Goal: Obtain resource: Download file/media

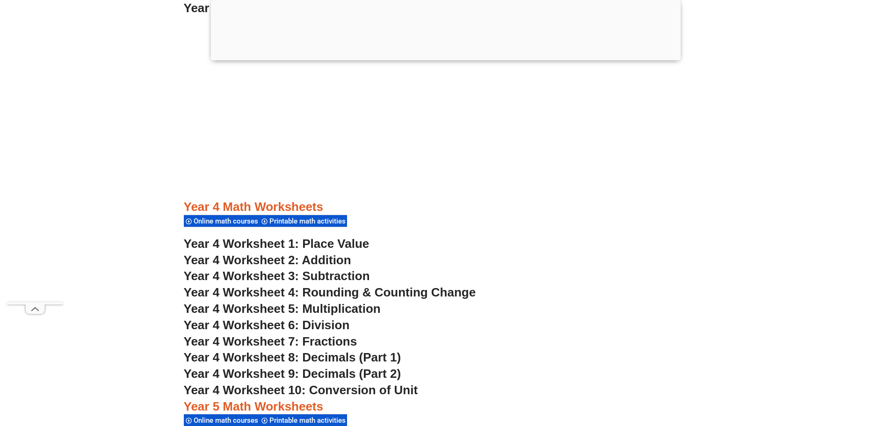
scroll to position [1731, 0]
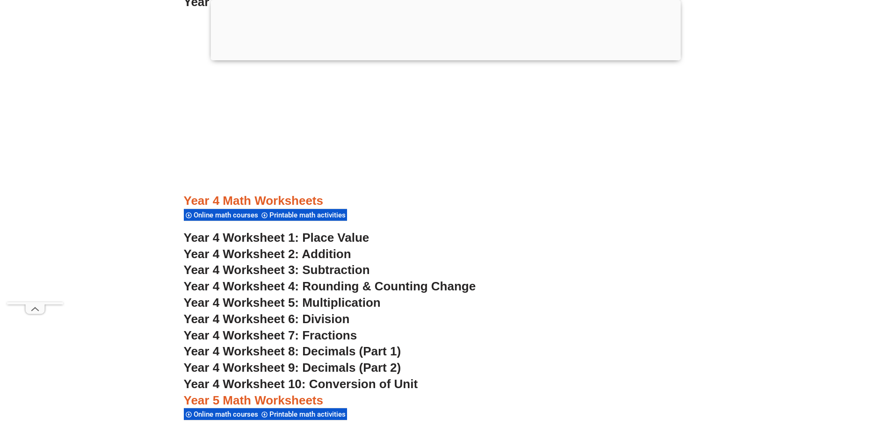
click at [341, 301] on span "Year 4 Worksheet 5: Multiplication" at bounding box center [282, 303] width 197 height 14
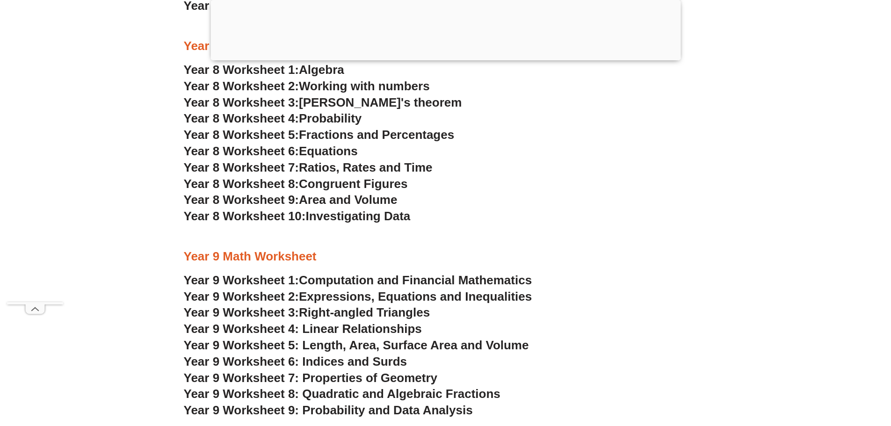
scroll to position [3040, 0]
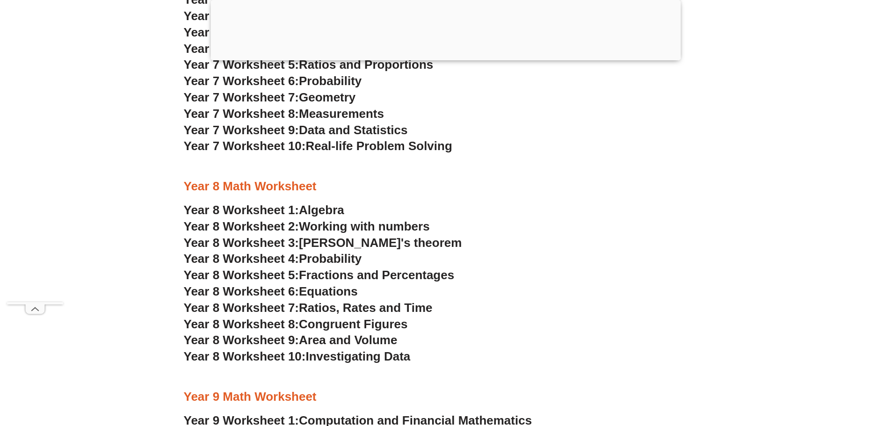
click at [373, 336] on span "Area and Volume" at bounding box center [348, 340] width 98 height 14
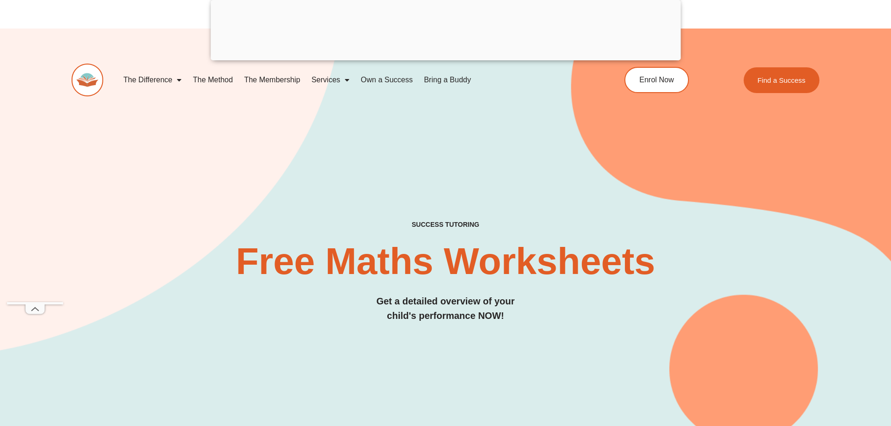
scroll to position [0, 0]
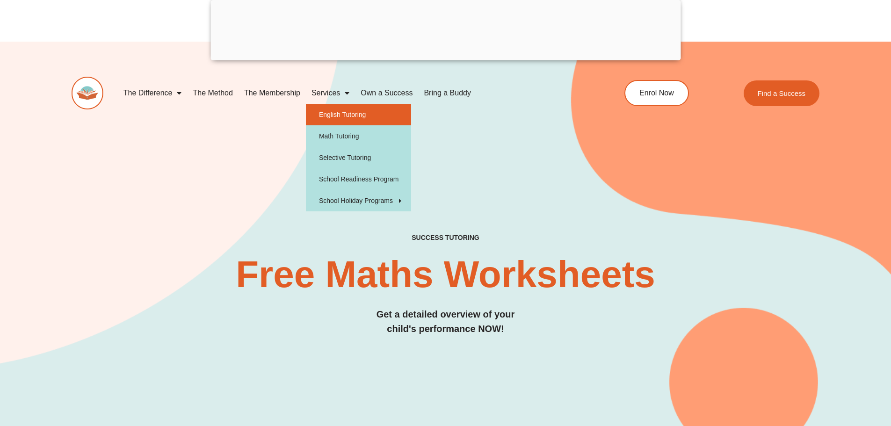
click at [344, 113] on link "English Tutoring" at bounding box center [358, 115] width 105 height 22
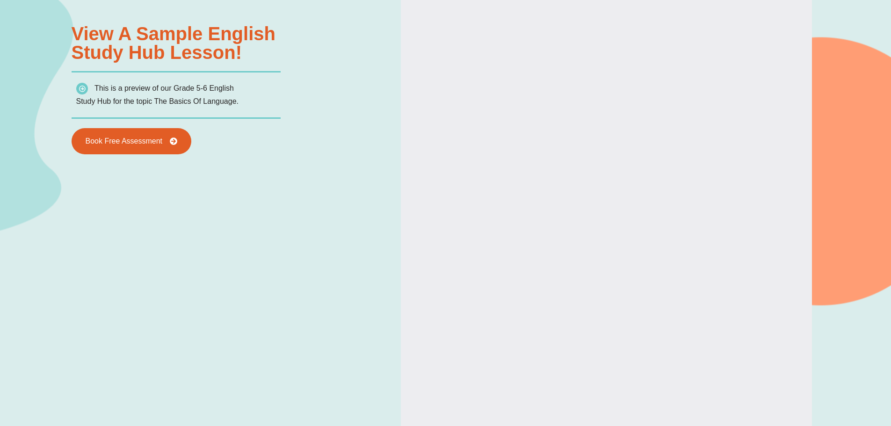
type input "*"
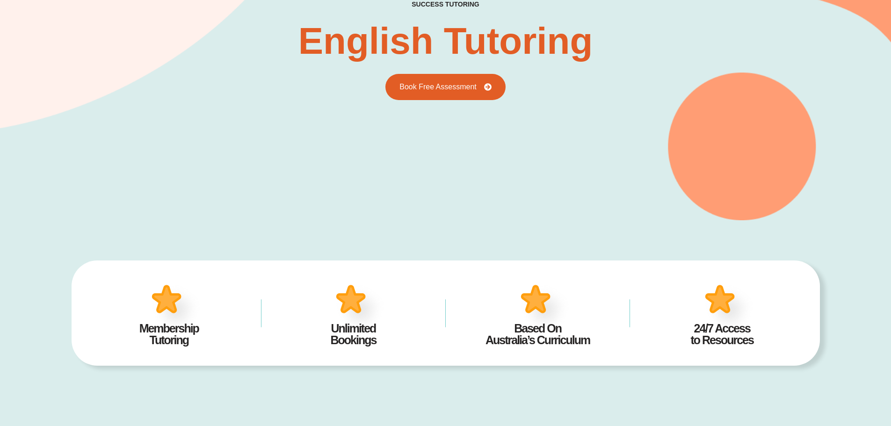
scroll to position [42, 0]
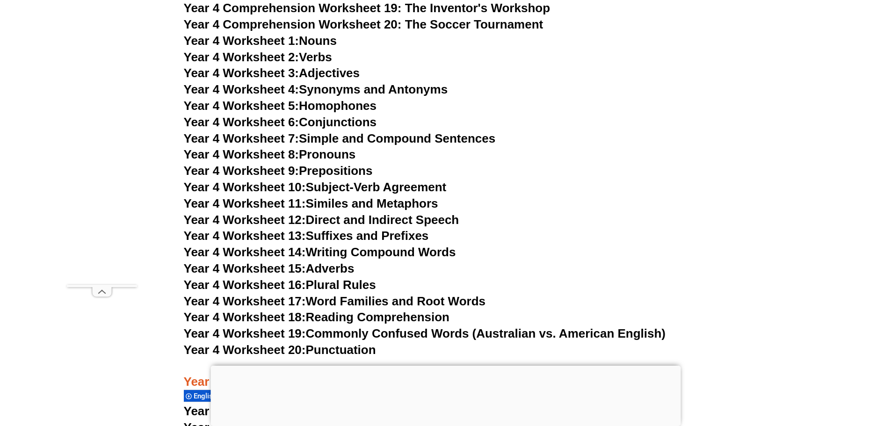
scroll to position [4163, 0]
click at [445, 27] on span "Year 4 Comprehension Worksheet 20: The Soccer Tournament" at bounding box center [364, 25] width 360 height 14
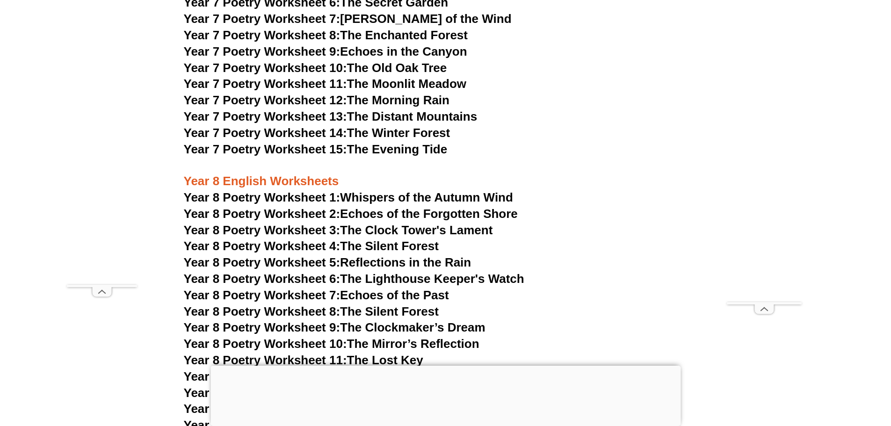
scroll to position [6081, 0]
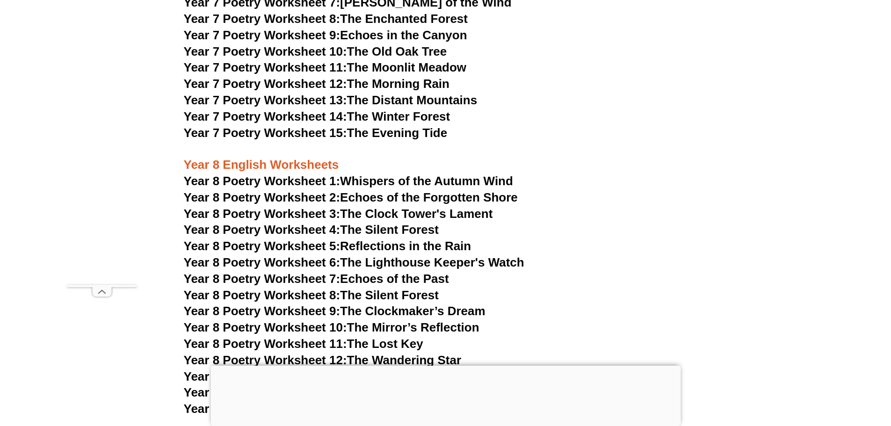
click at [498, 190] on link "Year 8 Poetry Worksheet 2: Echoes of the Forgotten Shore" at bounding box center [351, 197] width 334 height 14
click at [463, 174] on link "Year 8 Poetry Worksheet 1: Whispers of the Autumn Wind" at bounding box center [348, 181] width 329 height 14
click at [454, 255] on link "Year 8 Poetry Worksheet 6: The Lighthouse Keeper's Watch" at bounding box center [354, 262] width 341 height 14
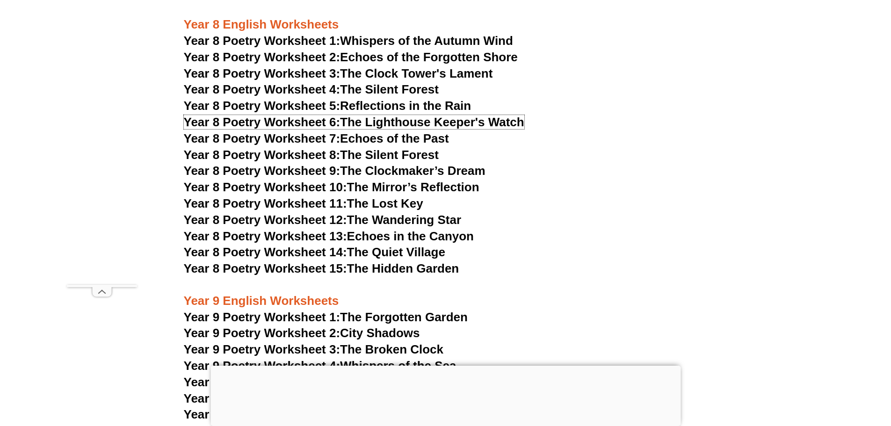
scroll to position [6174, 0]
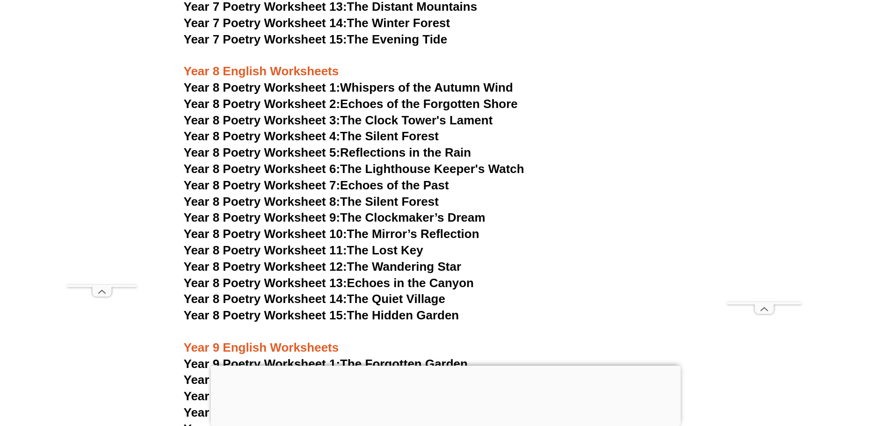
click at [484, 162] on link "Year 8 Poetry Worksheet 6: The Lighthouse Keeper's Watch" at bounding box center [354, 169] width 341 height 14
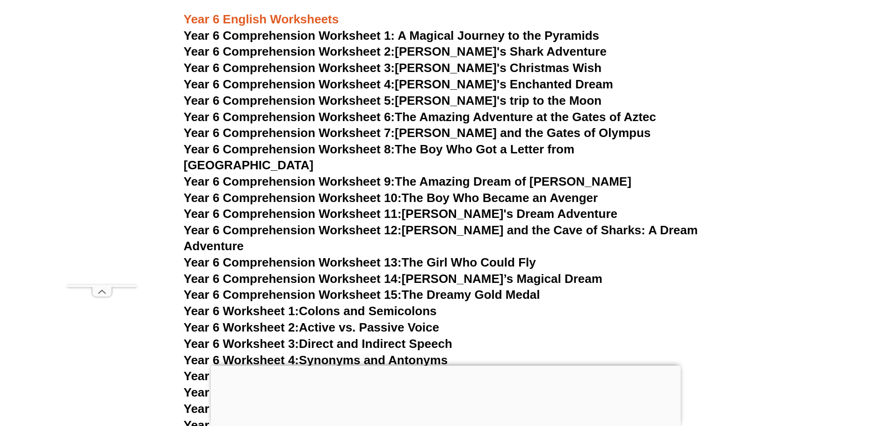
scroll to position [5186, 0]
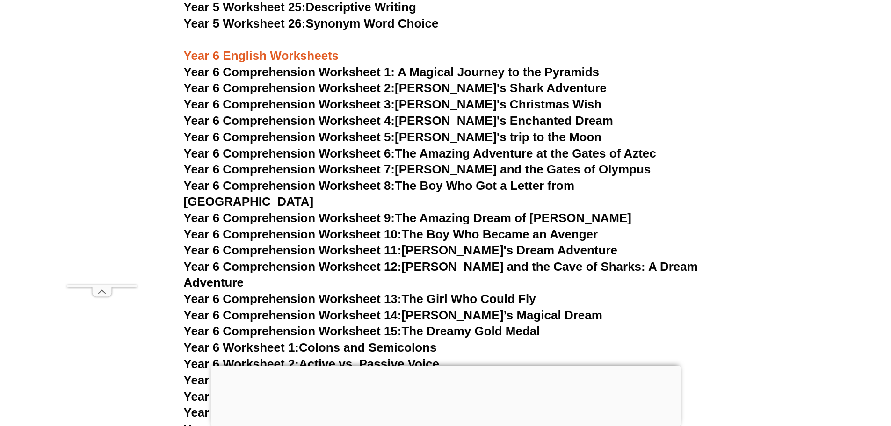
click at [523, 189] on link "Year 6 Comprehension Worksheet 8: The Boy Who Got a Letter from Hogwarts" at bounding box center [379, 194] width 391 height 30
